Goal: Transaction & Acquisition: Obtain resource

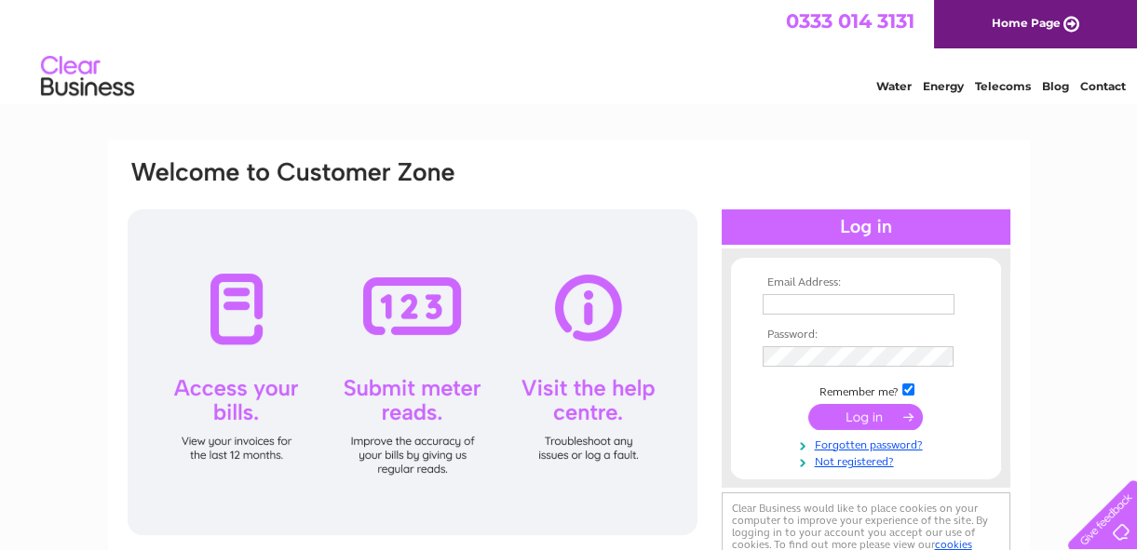
click at [789, 300] on input "text" at bounding box center [858, 304] width 192 height 20
type input "hfrancesglendinning@gmail.com"
click at [808, 405] on input "submit" at bounding box center [865, 418] width 114 height 26
click at [885, 414] on input "submit" at bounding box center [865, 418] width 114 height 26
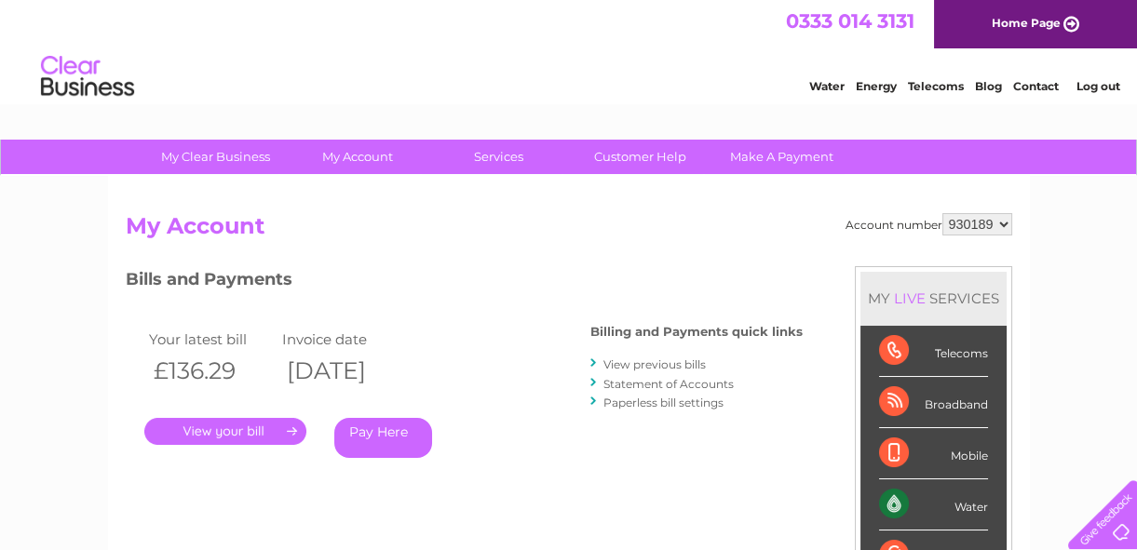
click at [221, 430] on link "." at bounding box center [225, 431] width 162 height 27
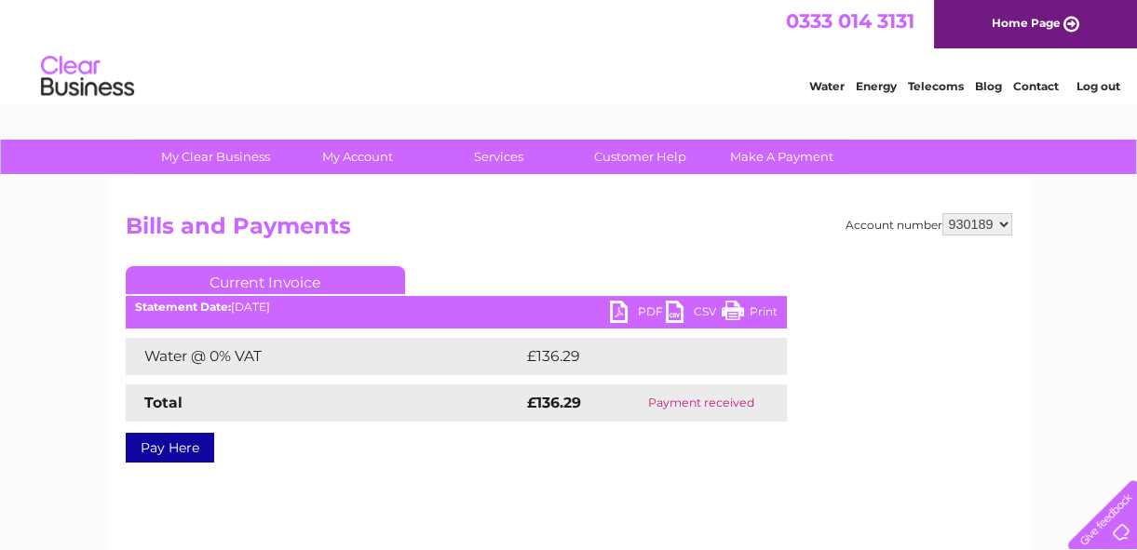
click at [626, 310] on link "PDF" at bounding box center [638, 314] width 56 height 27
click at [613, 312] on link "PDF" at bounding box center [638, 314] width 56 height 27
